Goal: Task Accomplishment & Management: Use online tool/utility

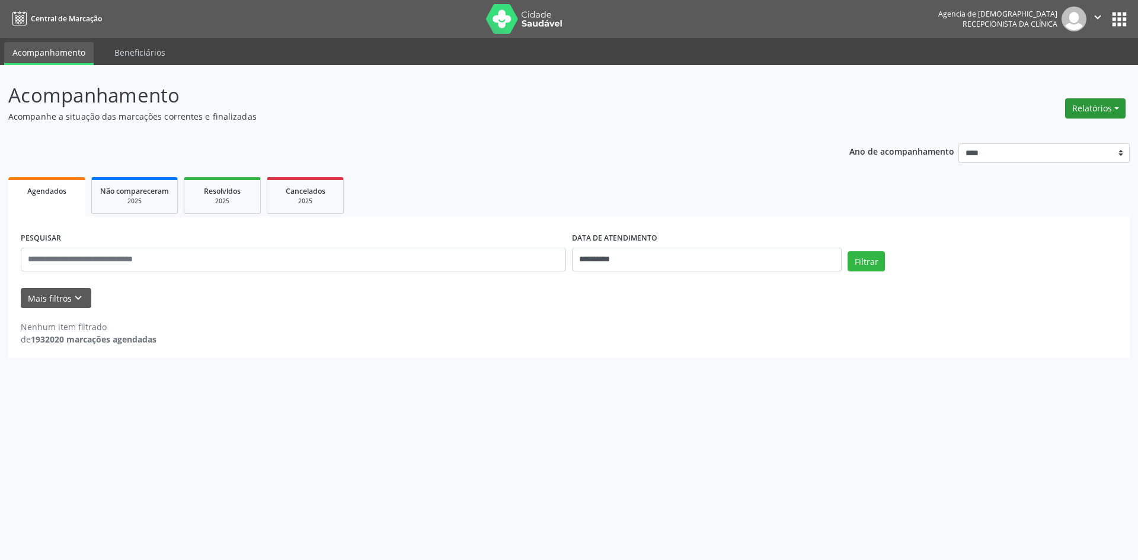
click at [1079, 118] on button "Relatórios" at bounding box center [1095, 108] width 60 height 20
click at [1059, 135] on link "Agendamentos" at bounding box center [1061, 134] width 127 height 17
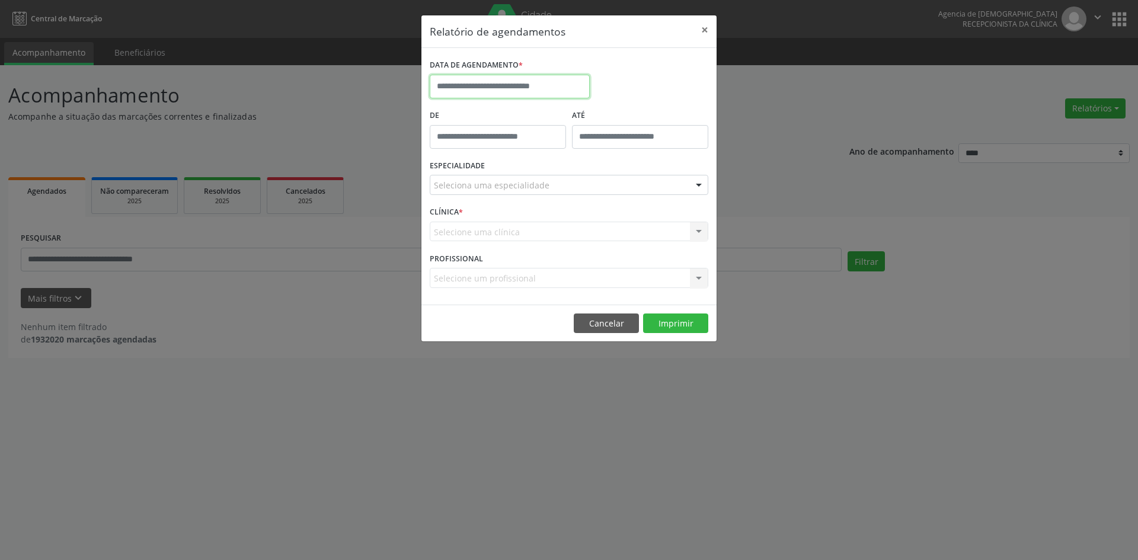
click at [514, 92] on input "text" at bounding box center [510, 87] width 160 height 24
click at [437, 109] on icon at bounding box center [439, 113] width 8 height 8
select select "*"
click at [470, 149] on span "1" at bounding box center [468, 148] width 23 height 23
type input "**********"
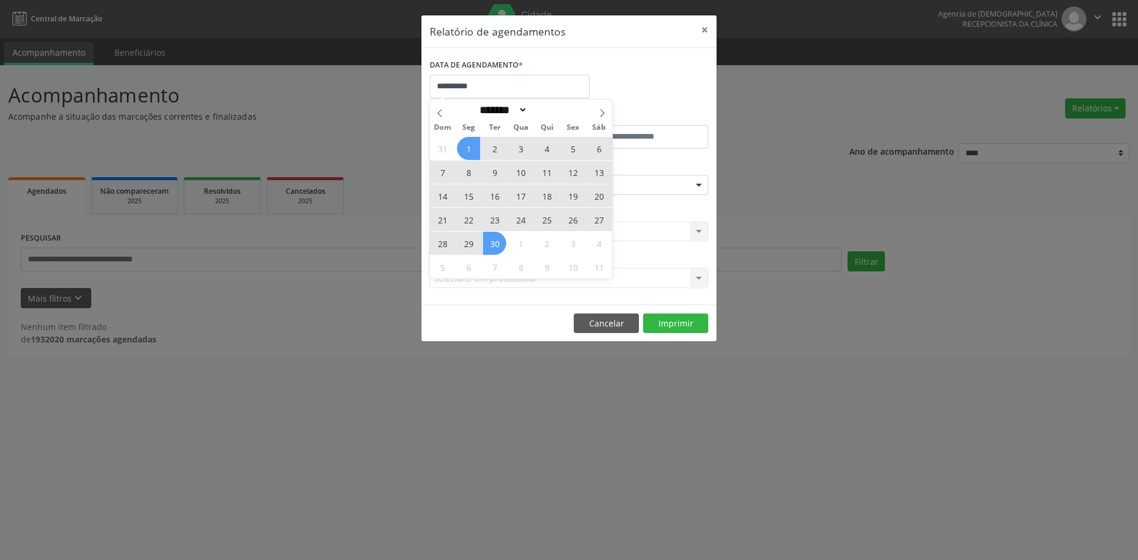
click at [495, 238] on span "30" at bounding box center [494, 243] width 23 height 23
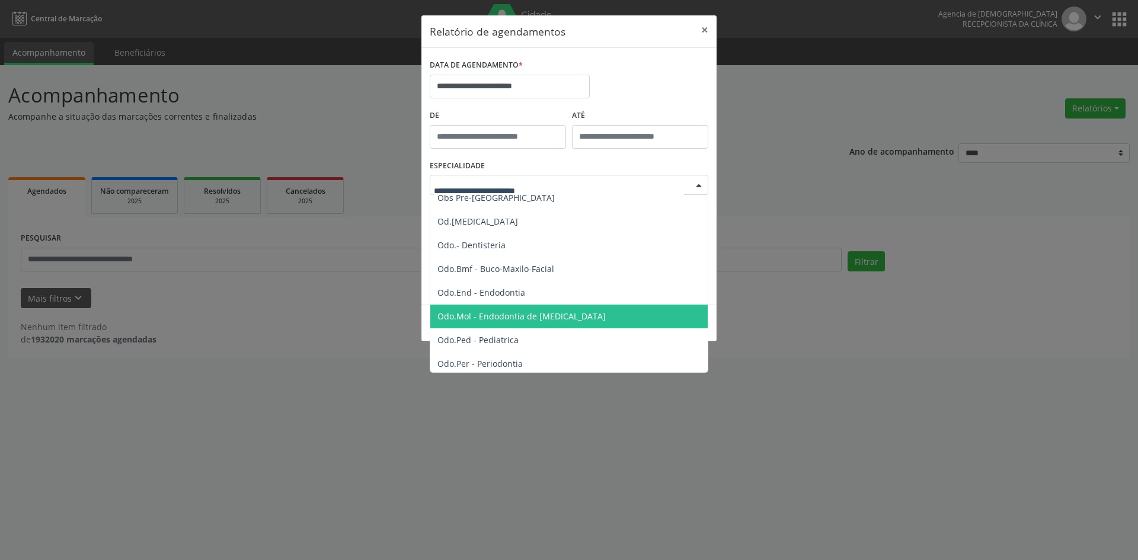
scroll to position [1244, 0]
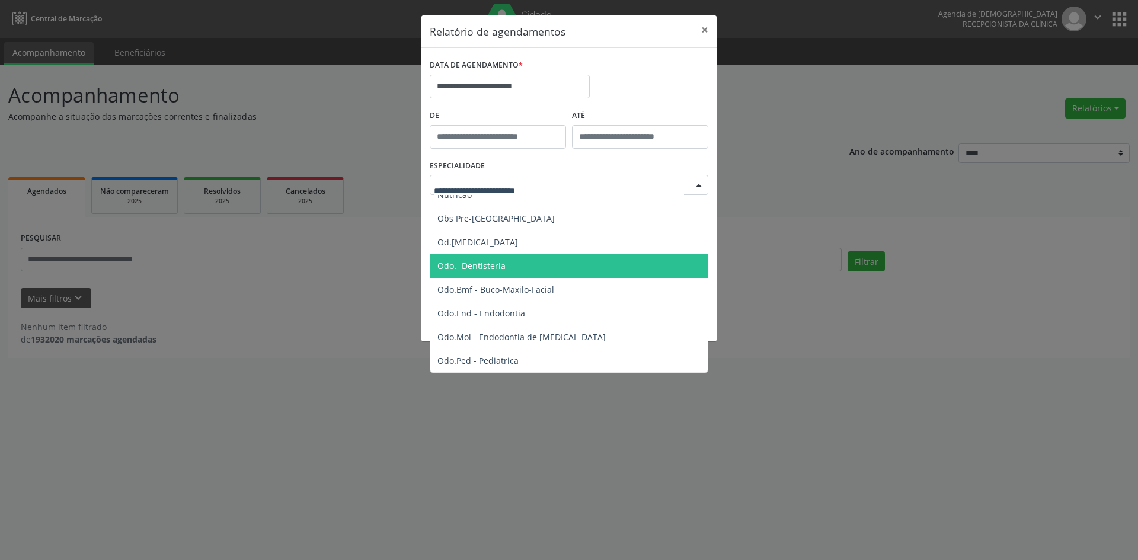
click at [491, 271] on span "Odo.- Dentisteria" at bounding box center [471, 265] width 68 height 11
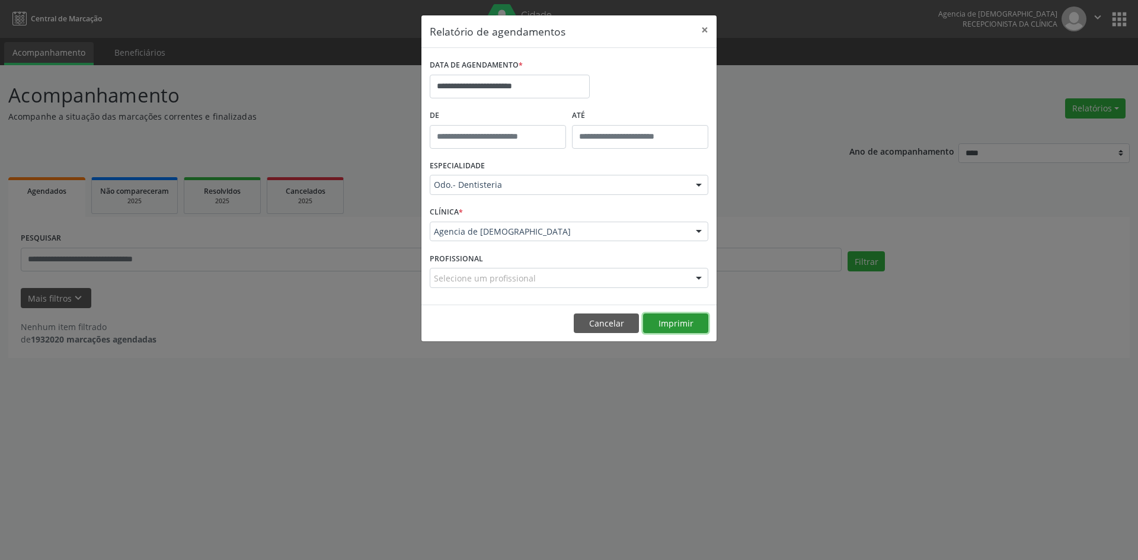
click at [680, 320] on button "Imprimir" at bounding box center [675, 323] width 65 height 20
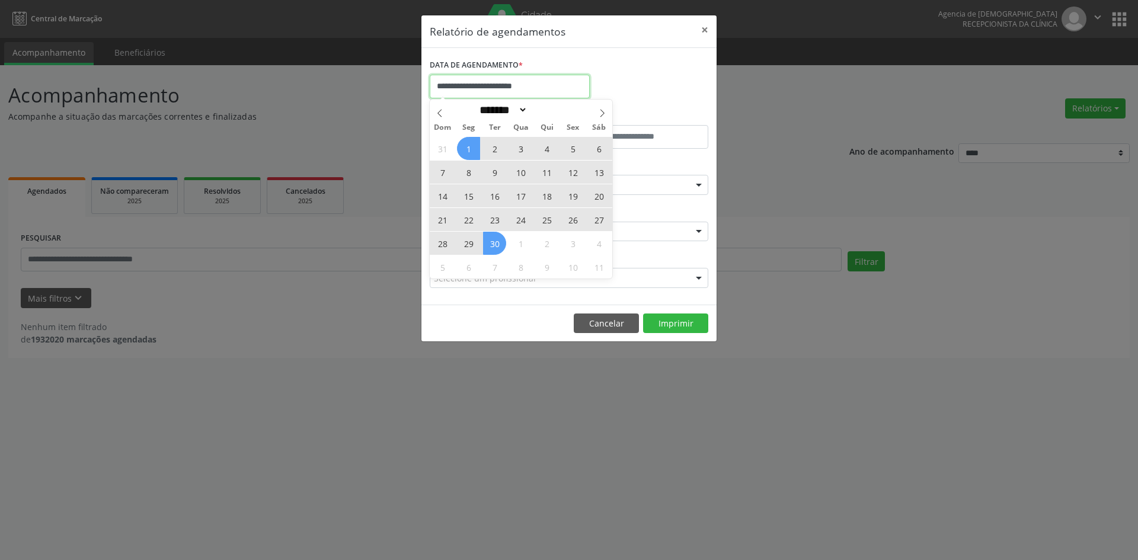
click at [518, 81] on input "**********" at bounding box center [510, 87] width 160 height 24
click at [784, 148] on div "**********" at bounding box center [569, 280] width 1138 height 560
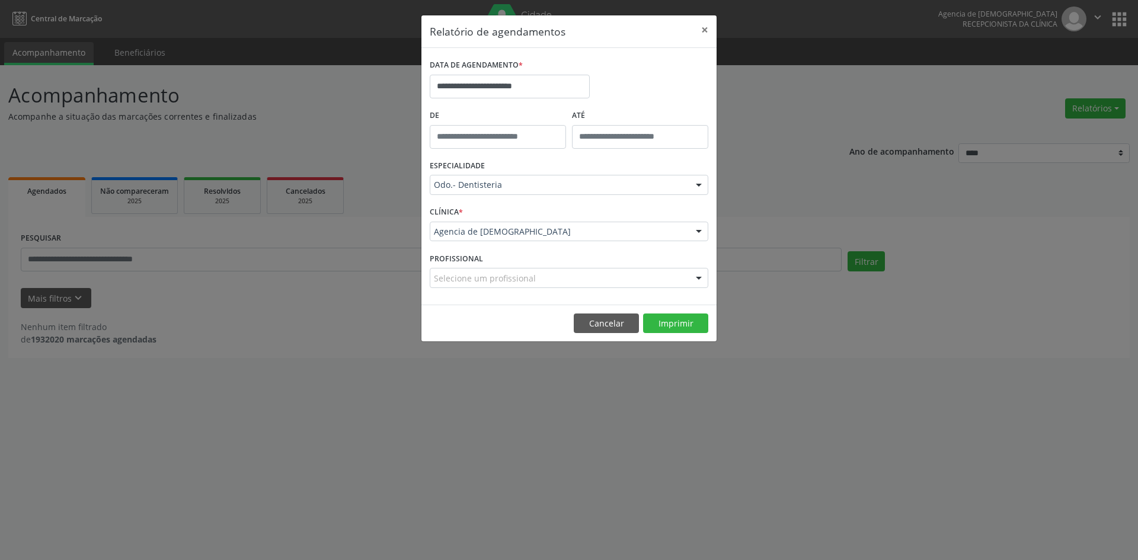
click at [633, 191] on div "Odo.- Dentisteria" at bounding box center [569, 185] width 278 height 20
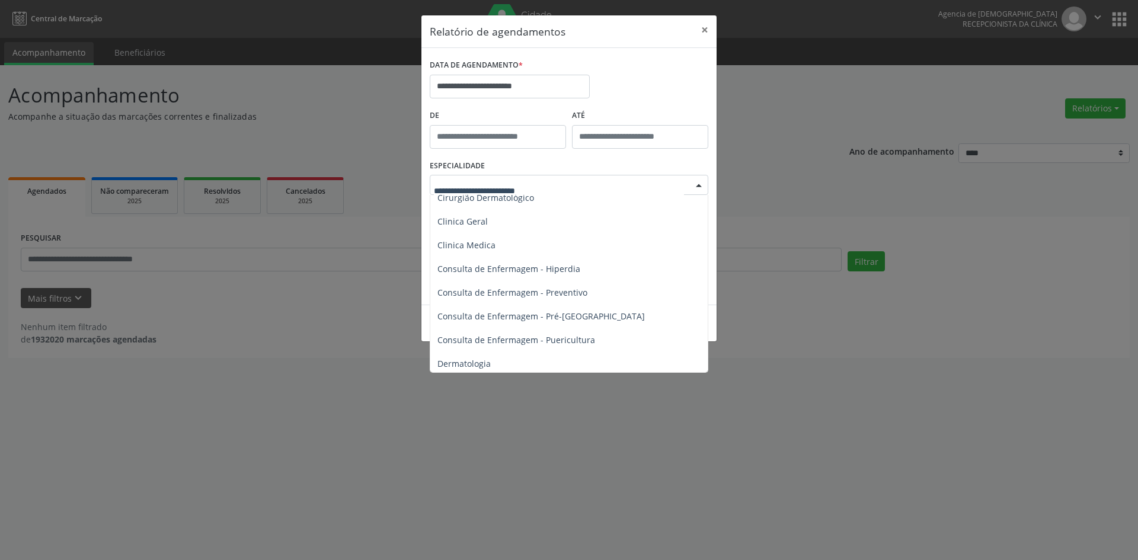
scroll to position [415, 0]
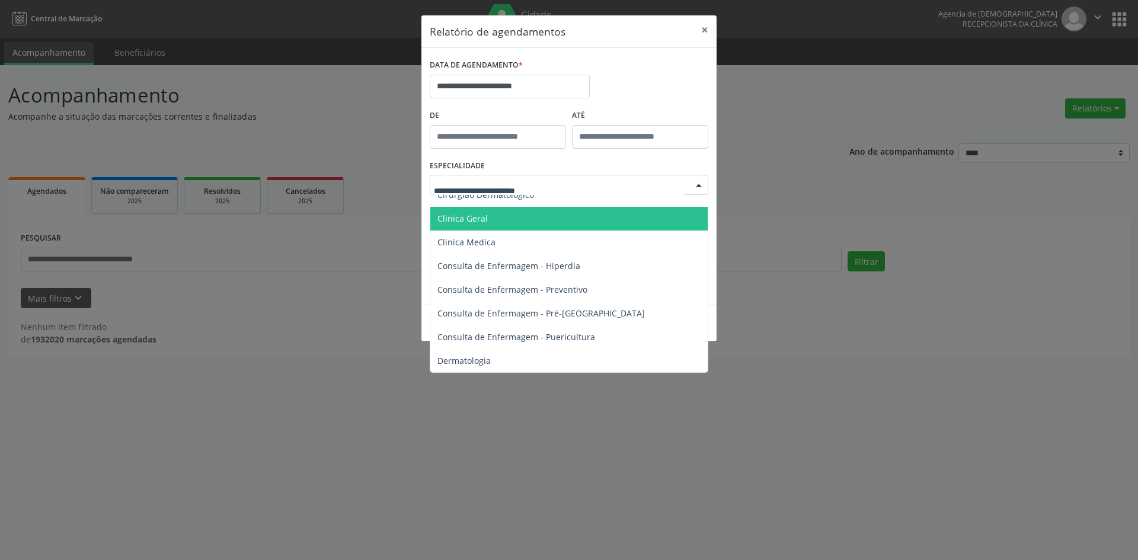
click at [537, 222] on span "Clinica Geral" at bounding box center [569, 219] width 279 height 24
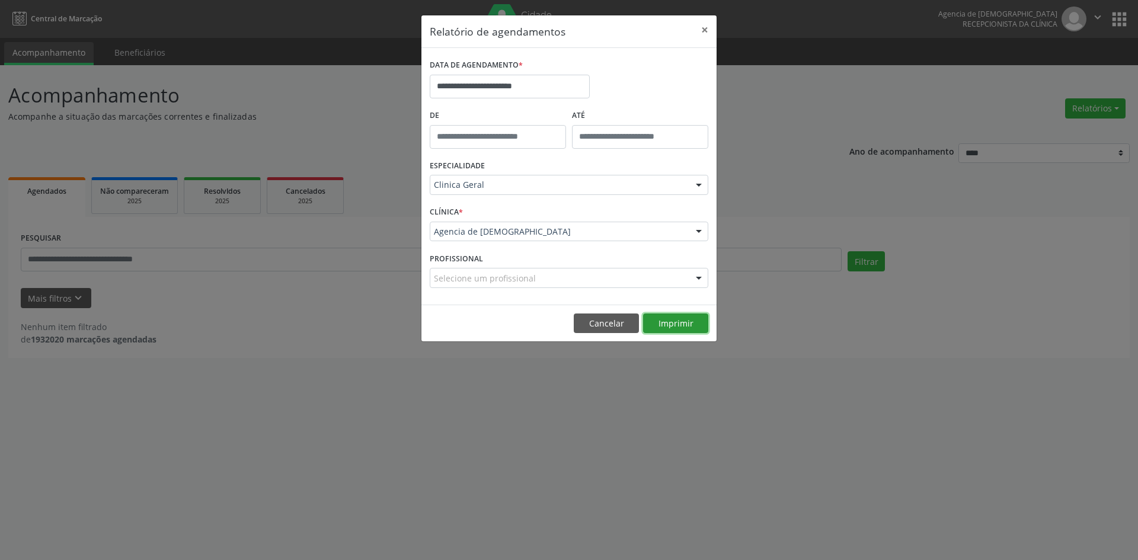
click at [678, 325] on button "Imprimir" at bounding box center [675, 323] width 65 height 20
